Goal: Transaction & Acquisition: Purchase product/service

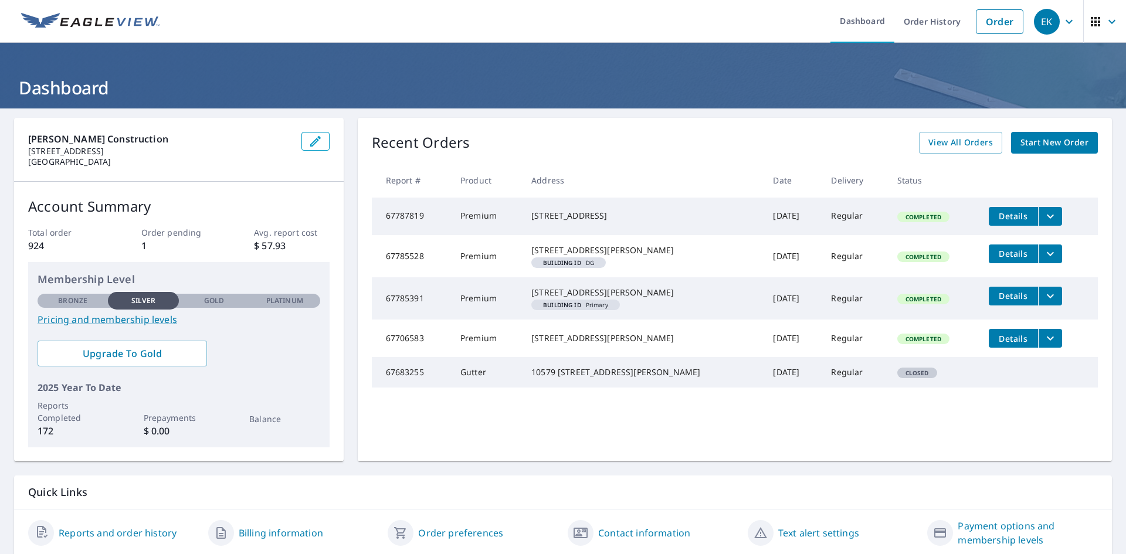
click at [1044, 143] on span "Start New Order" at bounding box center [1055, 143] width 68 height 15
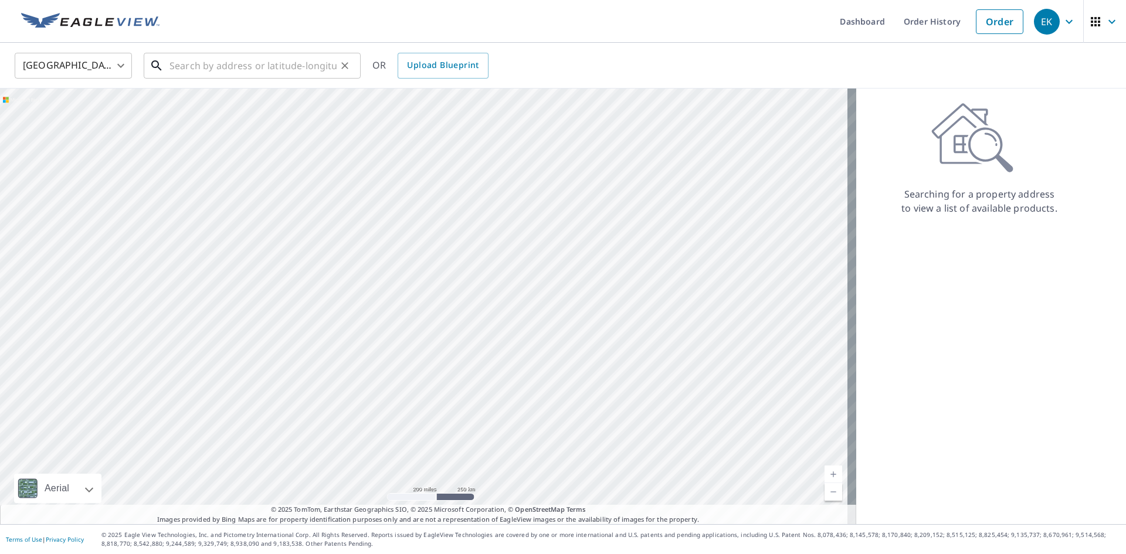
click at [246, 69] on input "text" at bounding box center [253, 65] width 167 height 33
paste input "[STREET_ADDRESS]"
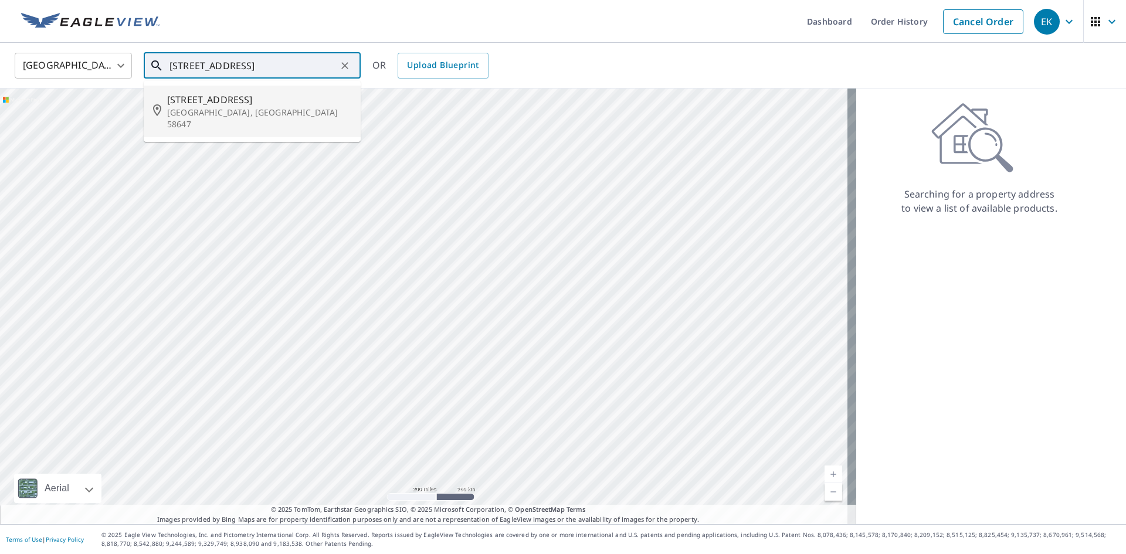
click at [218, 104] on span "[STREET_ADDRESS]" at bounding box center [259, 100] width 184 height 14
type input "[STREET_ADDRESS]"
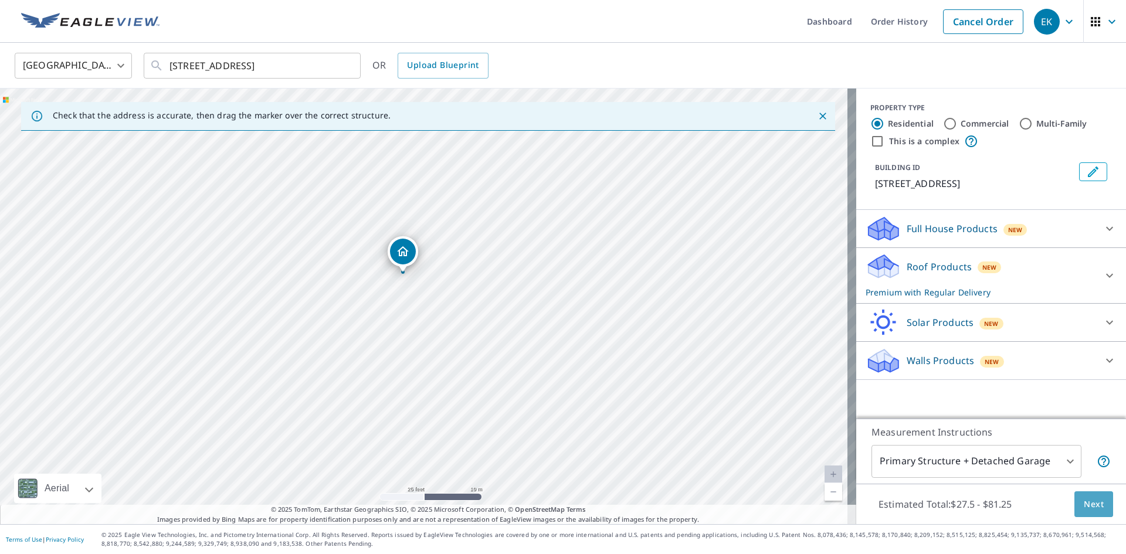
click at [1089, 503] on span "Next" at bounding box center [1094, 504] width 20 height 15
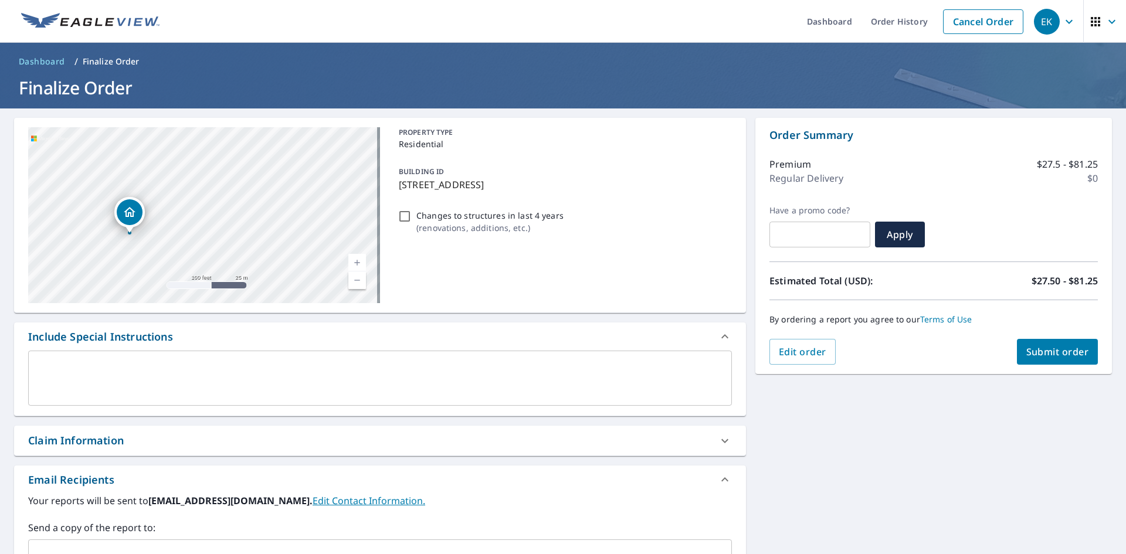
drag, startPoint x: 179, startPoint y: 251, endPoint x: 209, endPoint y: 233, distance: 35.2
click at [209, 233] on div "[STREET_ADDRESS]" at bounding box center [204, 215] width 352 height 176
drag, startPoint x: 228, startPoint y: 198, endPoint x: 286, endPoint y: 166, distance: 66.4
click at [286, 167] on div "[STREET_ADDRESS]" at bounding box center [204, 215] width 352 height 176
drag, startPoint x: 280, startPoint y: 178, endPoint x: 273, endPoint y: 206, distance: 28.5
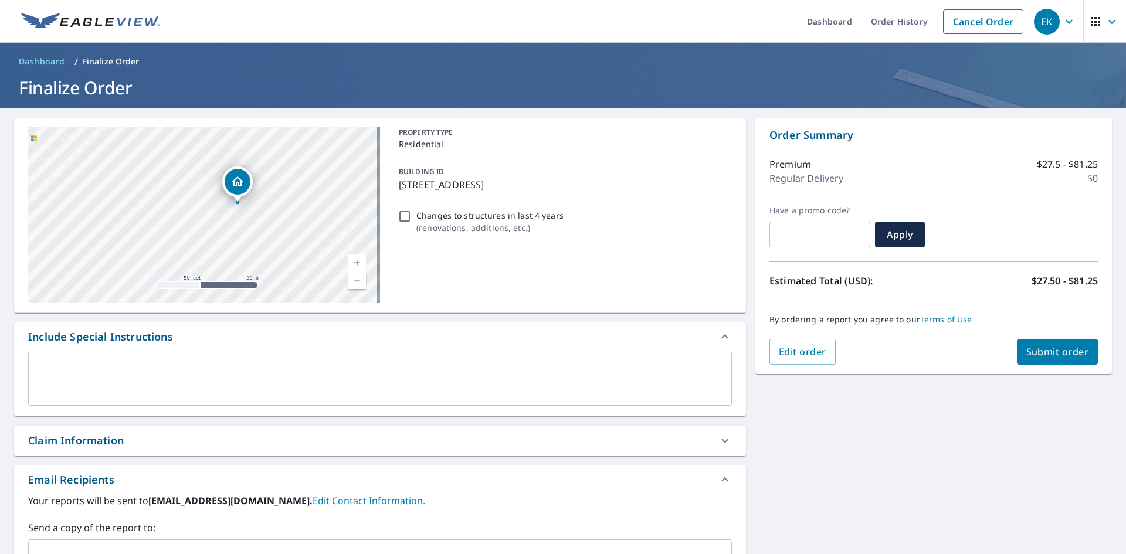
click at [273, 206] on div "[STREET_ADDRESS]" at bounding box center [204, 215] width 352 height 176
click at [1037, 346] on span "Submit order" at bounding box center [1058, 352] width 63 height 13
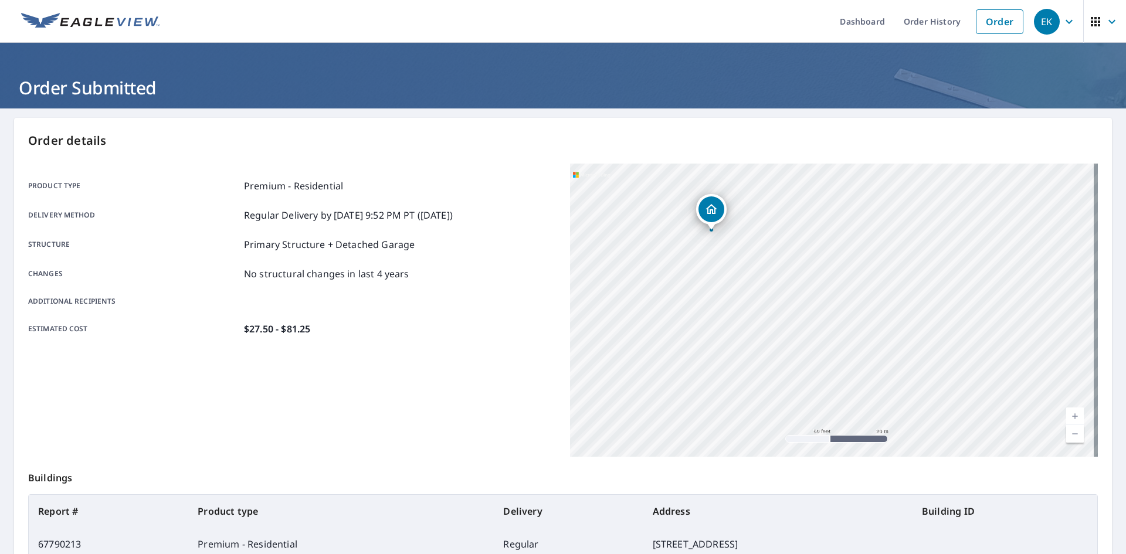
drag, startPoint x: 780, startPoint y: 293, endPoint x: 807, endPoint y: 318, distance: 37.4
click at [811, 319] on div "[STREET_ADDRESS]" at bounding box center [834, 310] width 528 height 293
drag, startPoint x: 849, startPoint y: 398, endPoint x: 875, endPoint y: 421, distance: 34.9
click at [875, 421] on div "[STREET_ADDRESS]" at bounding box center [834, 310] width 528 height 293
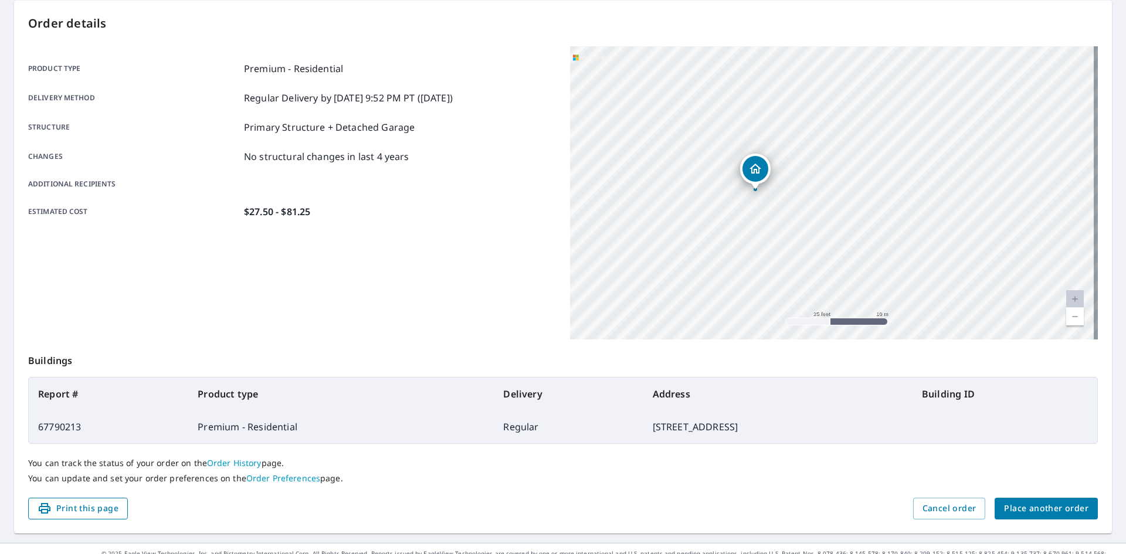
click at [107, 504] on span "Print this page" at bounding box center [78, 509] width 81 height 15
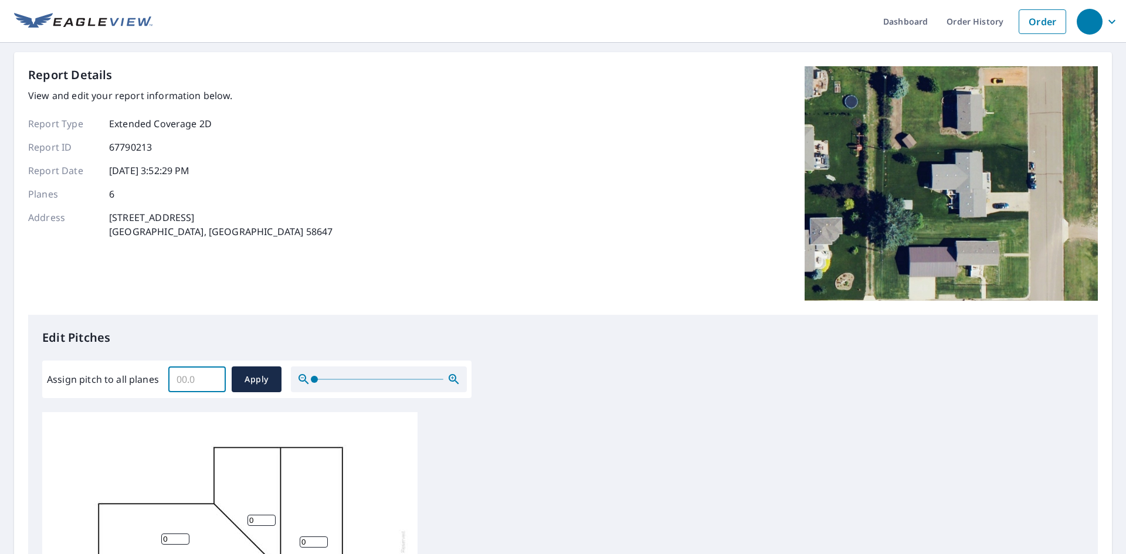
click at [205, 374] on input "Assign pitch to all planes" at bounding box center [196, 379] width 57 height 33
type input "4"
click at [255, 380] on span "Apply" at bounding box center [256, 379] width 31 height 15
type input "4"
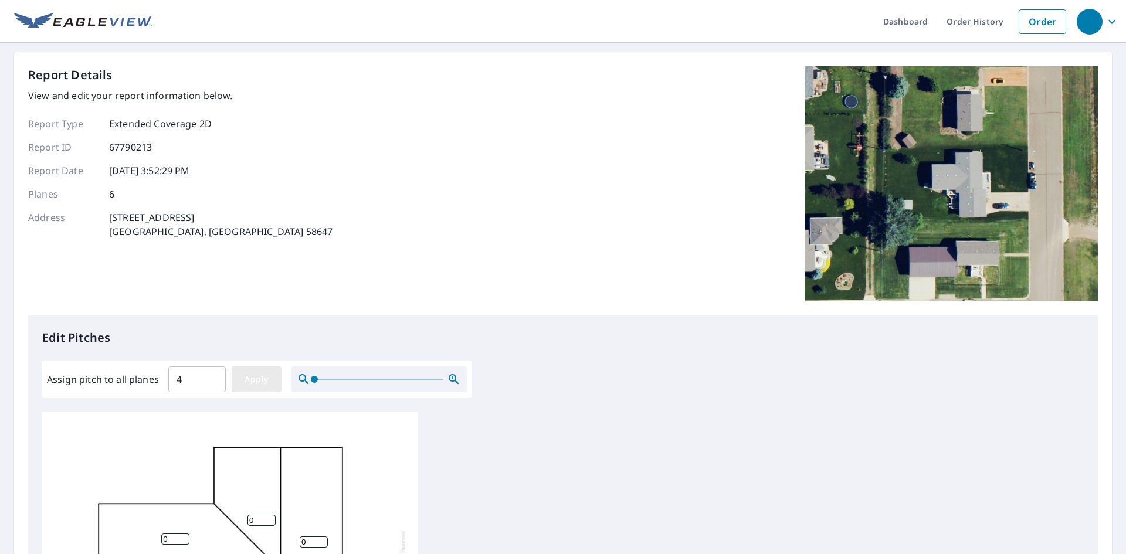
type input "4"
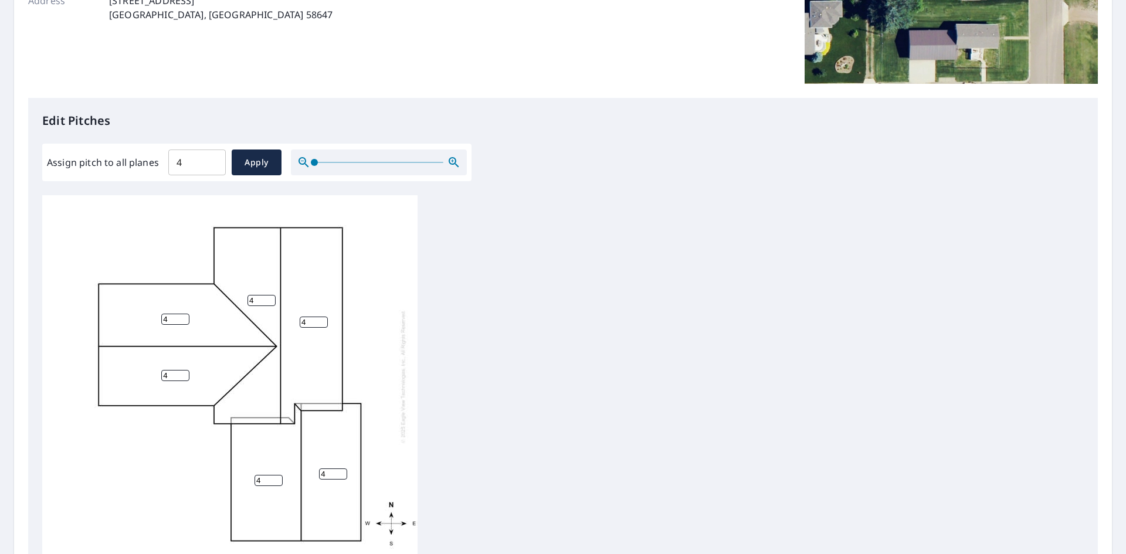
scroll to position [374, 0]
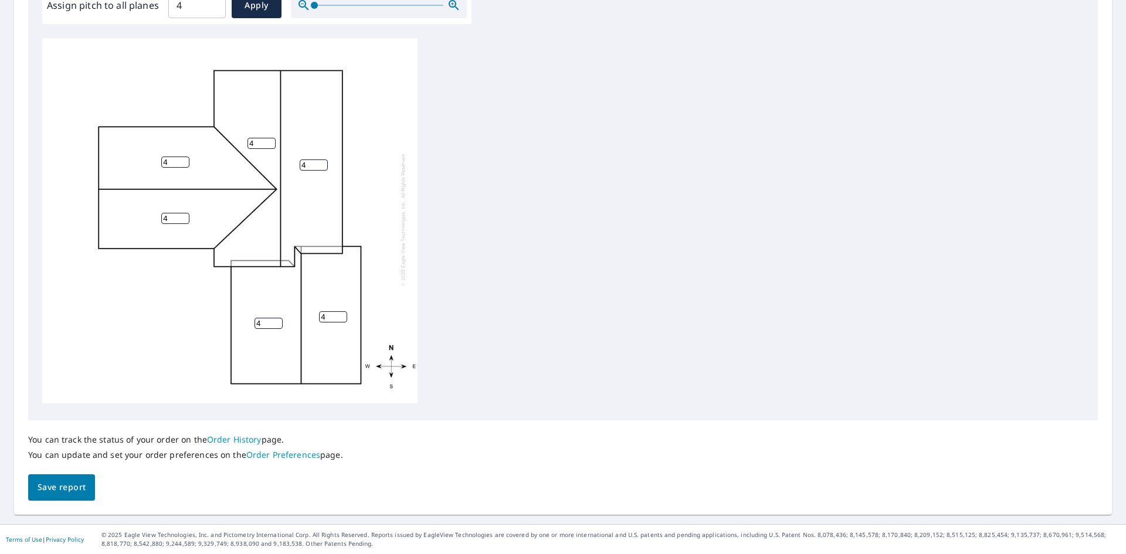
click at [62, 490] on span "Save report" at bounding box center [62, 487] width 48 height 15
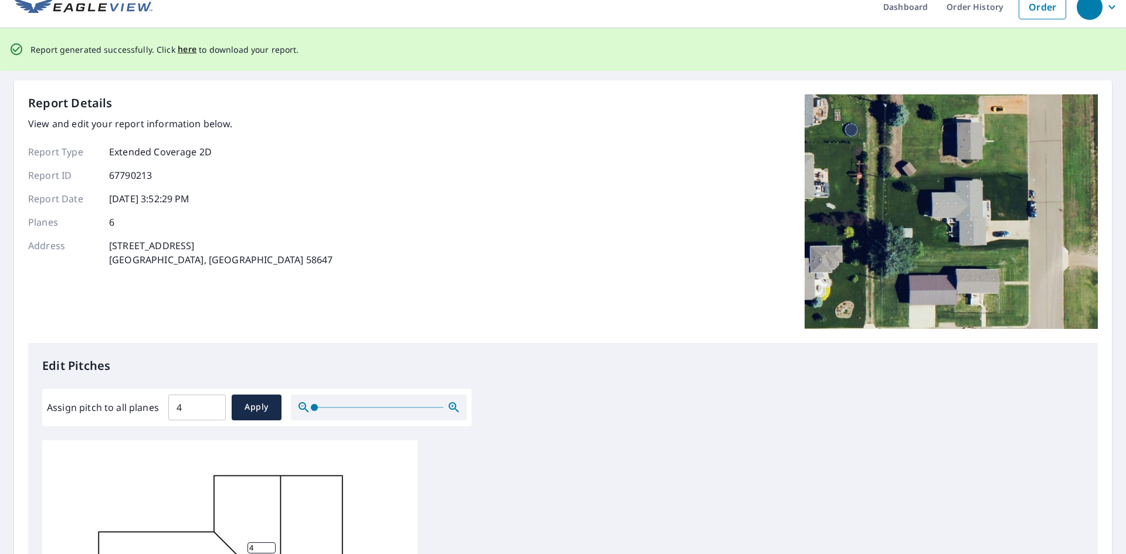
scroll to position [0, 0]
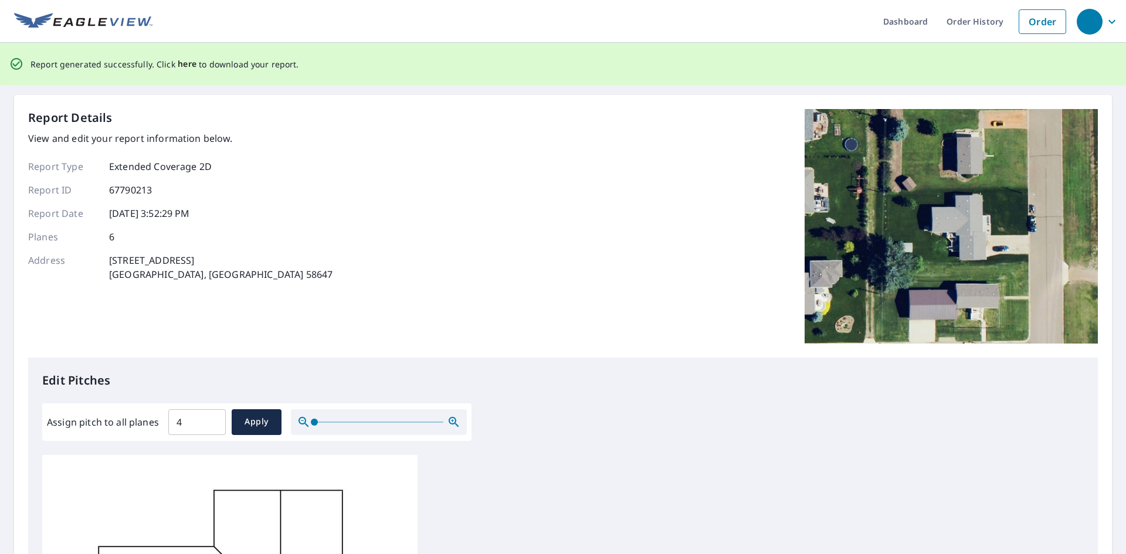
click at [188, 65] on span "here" at bounding box center [187, 64] width 19 height 15
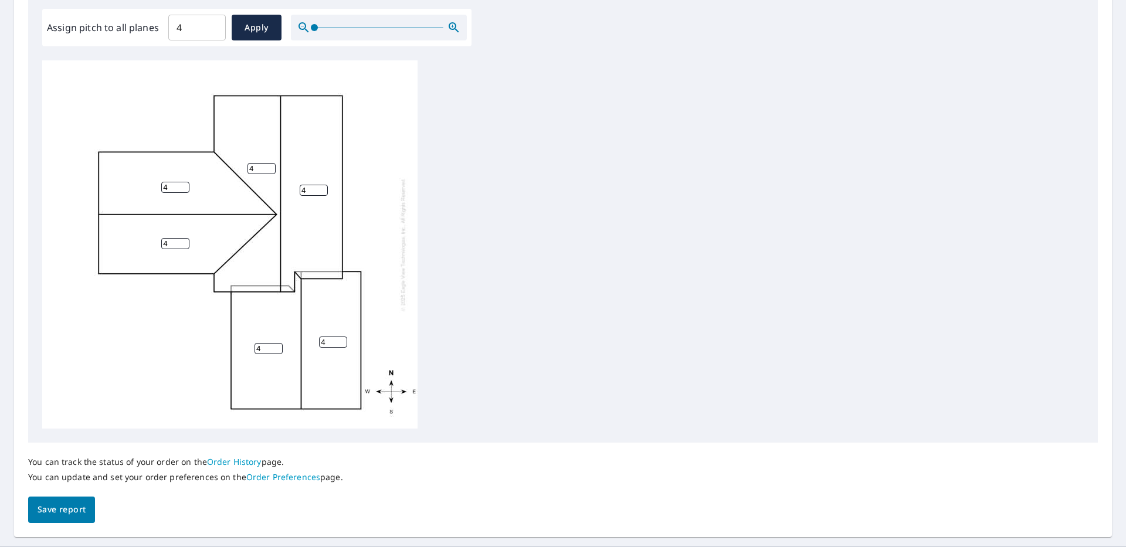
scroll to position [374, 0]
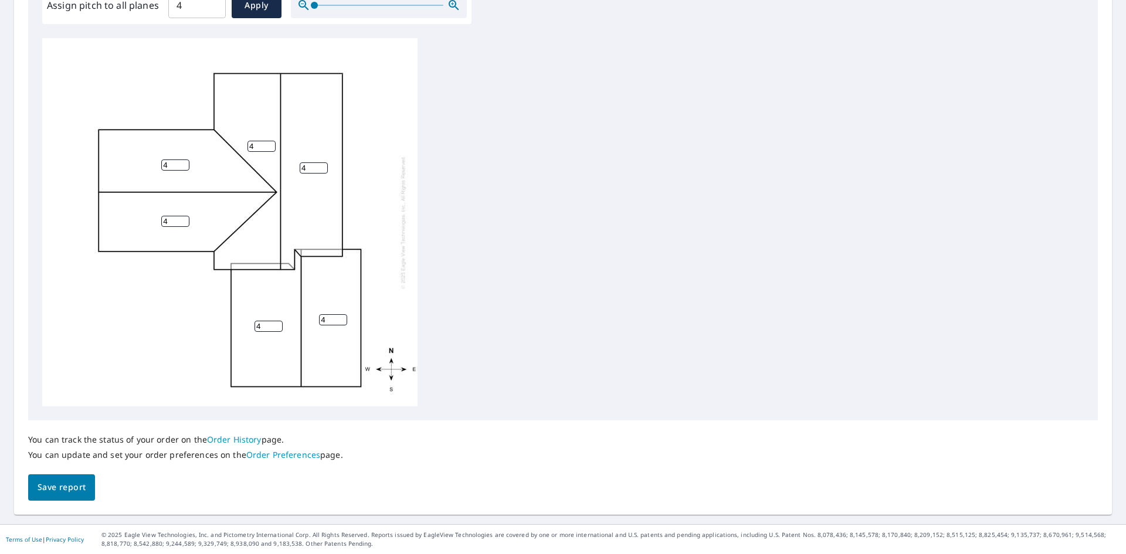
click at [77, 485] on span "Save report" at bounding box center [62, 487] width 48 height 15
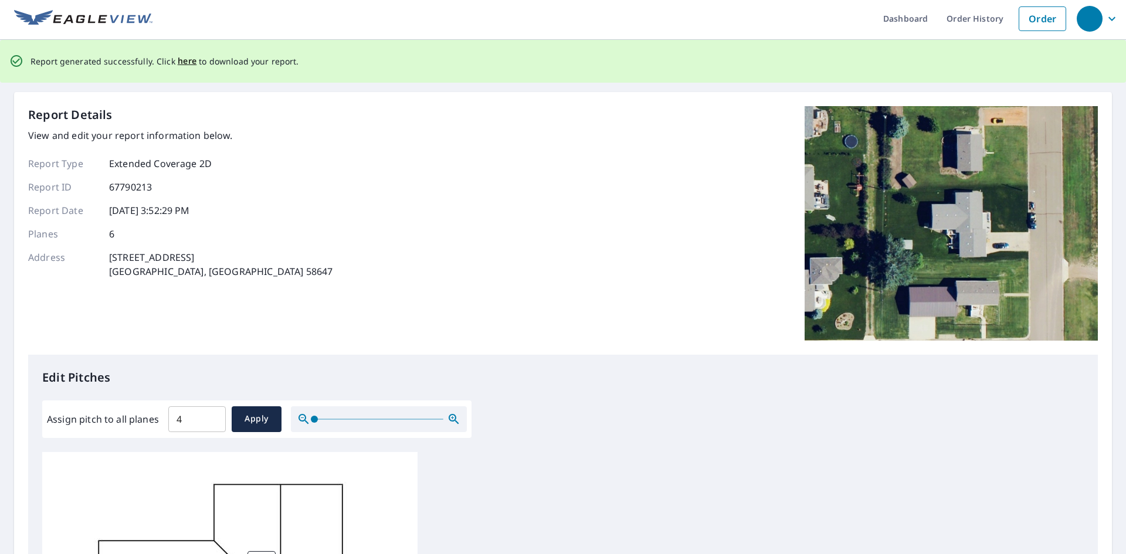
scroll to position [0, 0]
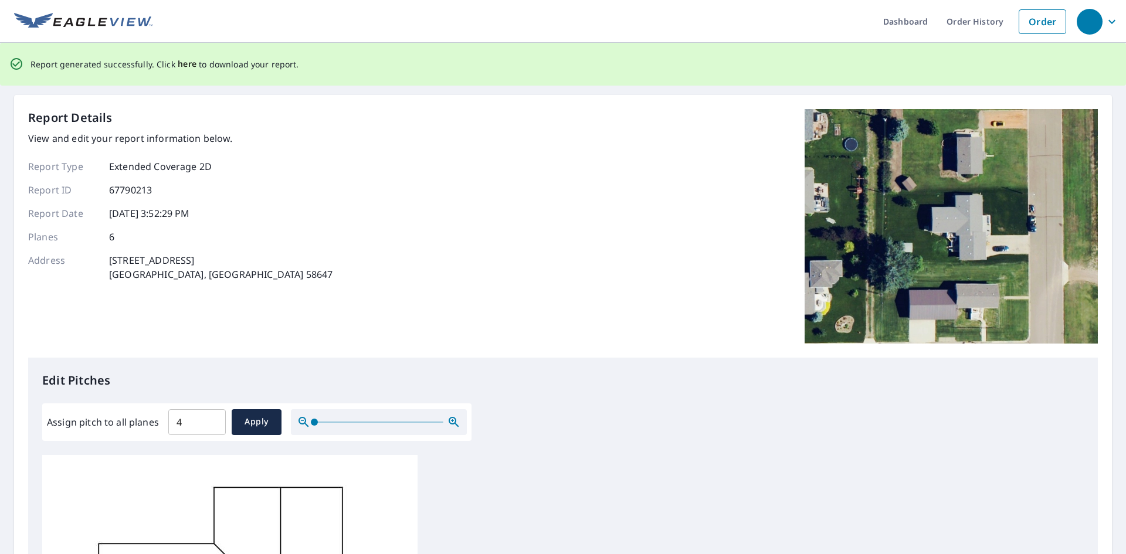
click at [187, 63] on span "here" at bounding box center [187, 64] width 19 height 15
